Goal: Complete application form

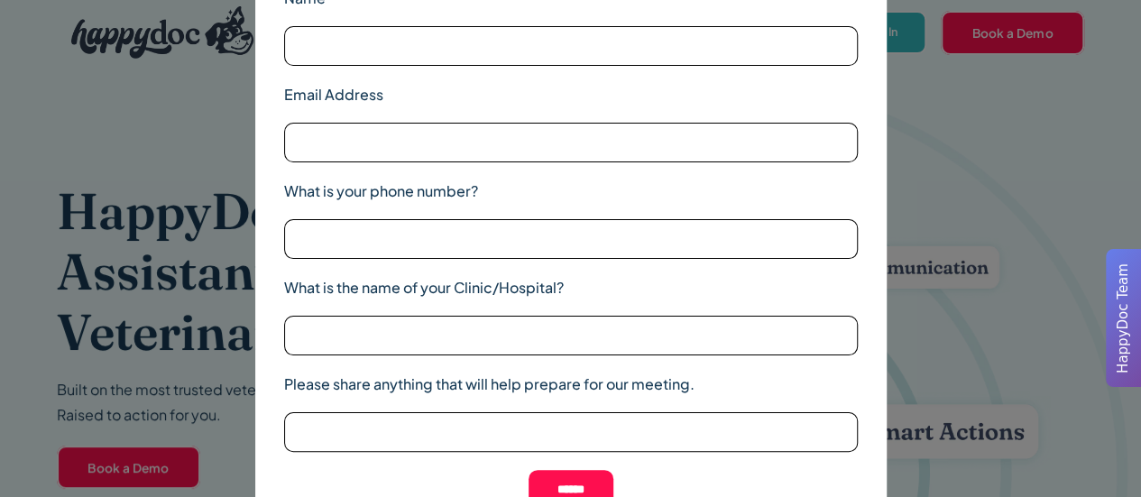
drag, startPoint x: 942, startPoint y: 125, endPoint x: 875, endPoint y: 62, distance: 91.9
click at [942, 124] on div "Name Email Address What is your phone number? What is the name of your Clinic/H…" at bounding box center [570, 248] width 1141 height 497
drag, startPoint x: 1074, startPoint y: 102, endPoint x: 1043, endPoint y: 89, distance: 33.2
click at [1066, 97] on div "Name Email Address What is your phone number? What is the name of your Clinic/H…" at bounding box center [570, 248] width 1141 height 497
click at [368, 53] on input "Name" at bounding box center [571, 46] width 574 height 40
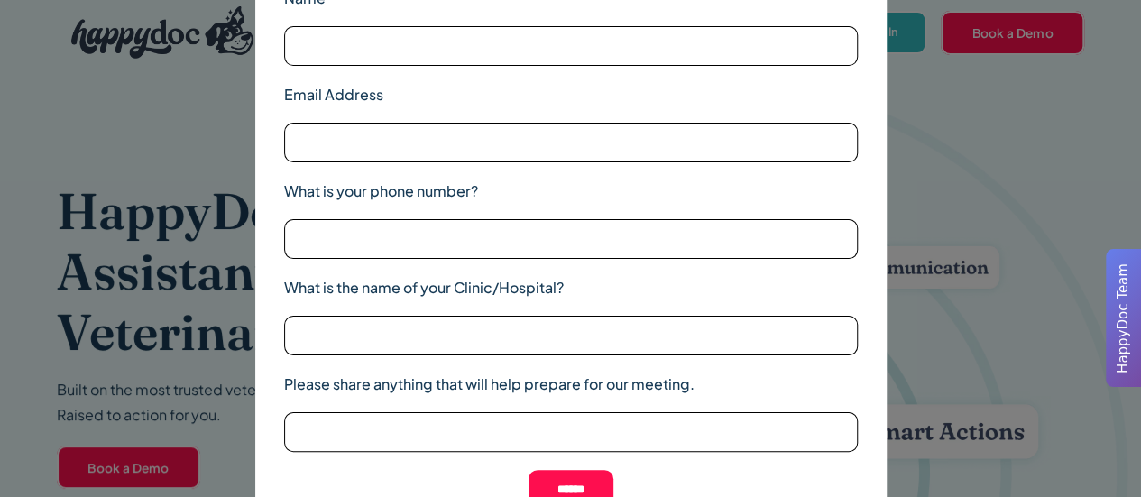
click at [1010, 51] on div "Name Email Address What is your phone number? What is the name of your Clinic/H…" at bounding box center [570, 248] width 1141 height 497
drag, startPoint x: 997, startPoint y: 55, endPoint x: 776, endPoint y: 139, distance: 236.4
click at [995, 55] on div "Name Email Address What is your phone number? What is the name of your Clinic/H…" at bounding box center [570, 248] width 1141 height 497
click at [559, 492] on input "******" at bounding box center [571, 490] width 85 height 40
click at [408, 37] on input "Name" at bounding box center [571, 46] width 574 height 40
